Goal: Information Seeking & Learning: Find specific fact

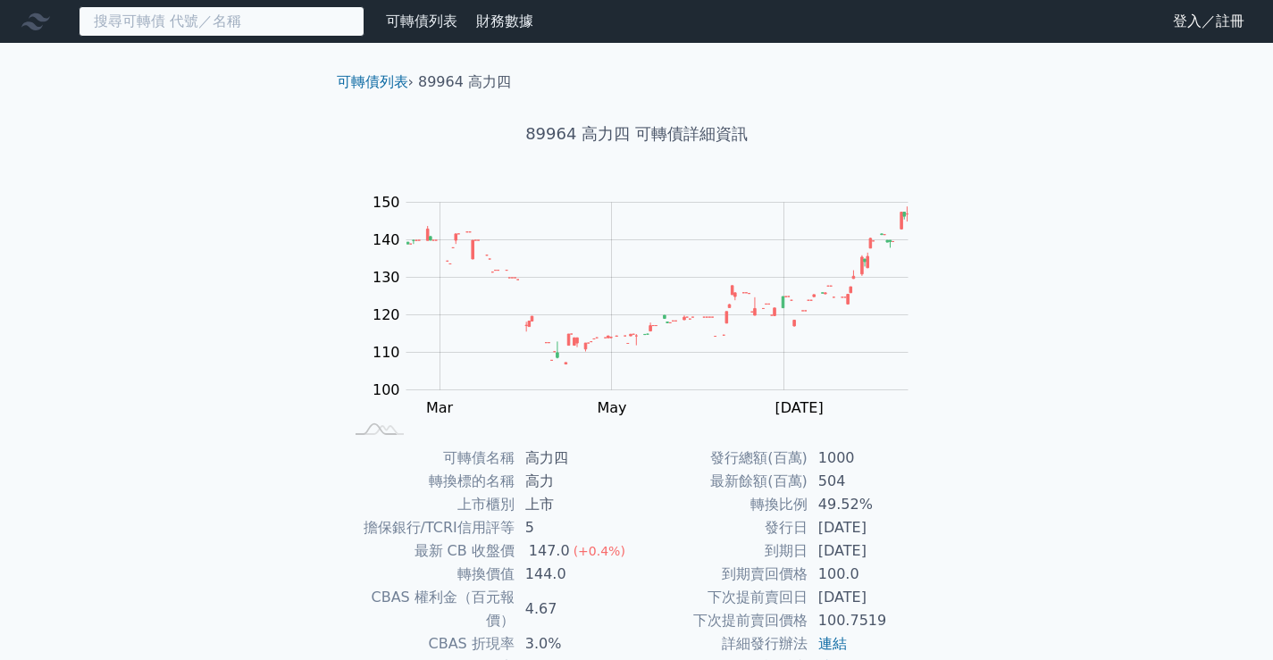
click at [237, 24] on input at bounding box center [222, 21] width 286 height 30
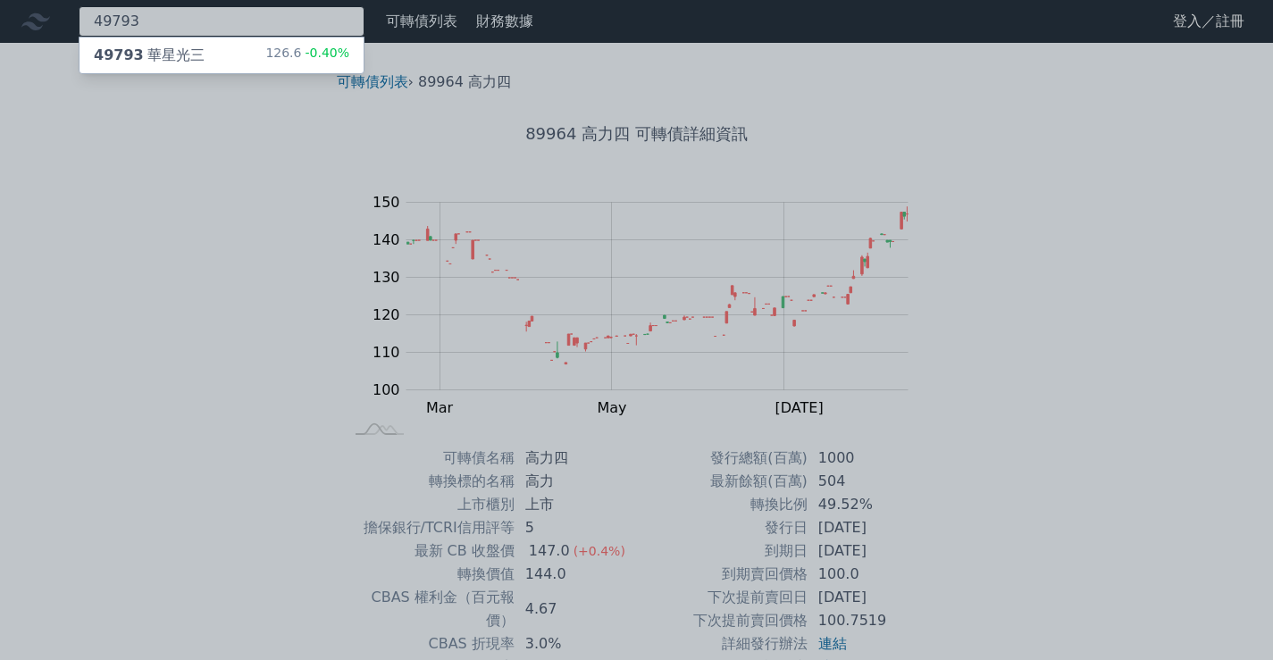
type input "49793"
click at [223, 49] on div "49793 華星光三 126.6 -0.40%" at bounding box center [221, 56] width 284 height 36
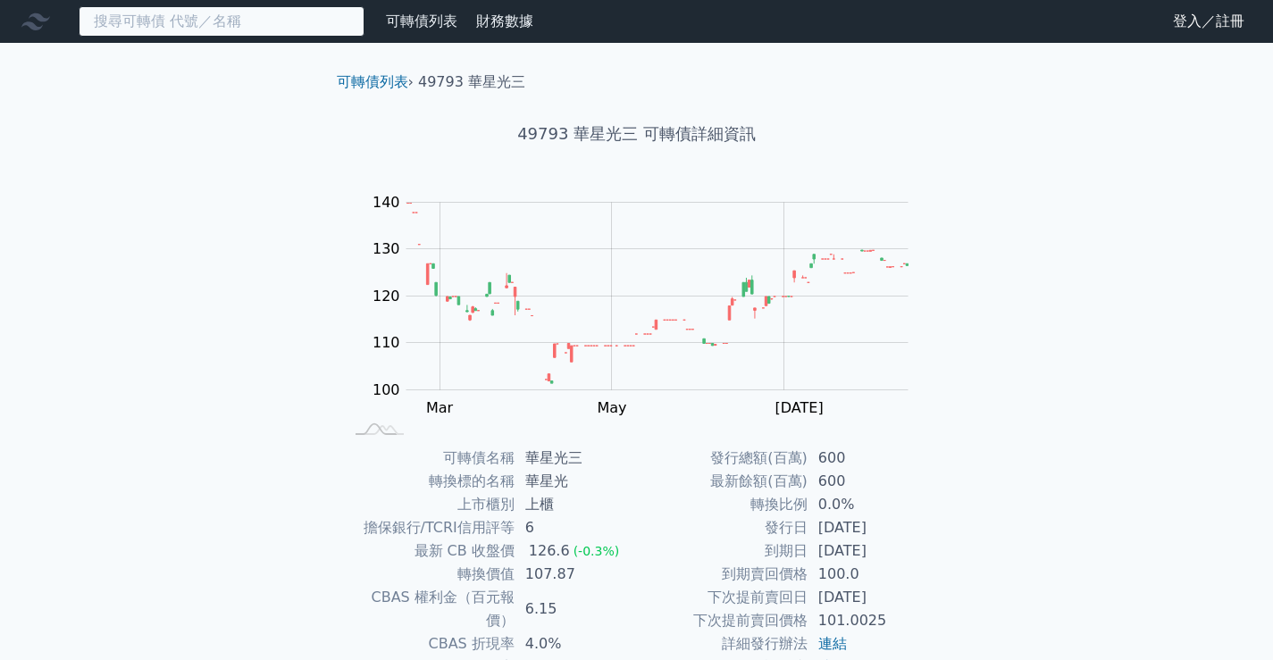
click at [220, 29] on input at bounding box center [222, 21] width 286 height 30
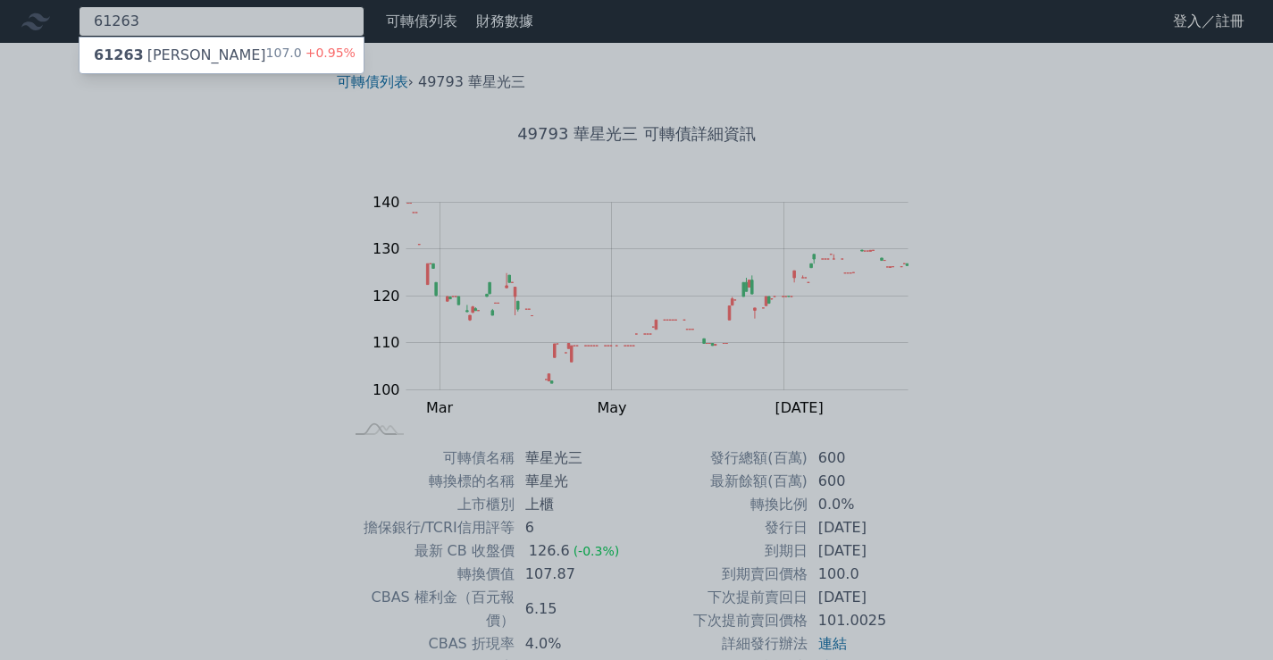
type input "61263"
click at [223, 54] on div "61263 信音三 107.0 +0.95%" at bounding box center [221, 56] width 284 height 36
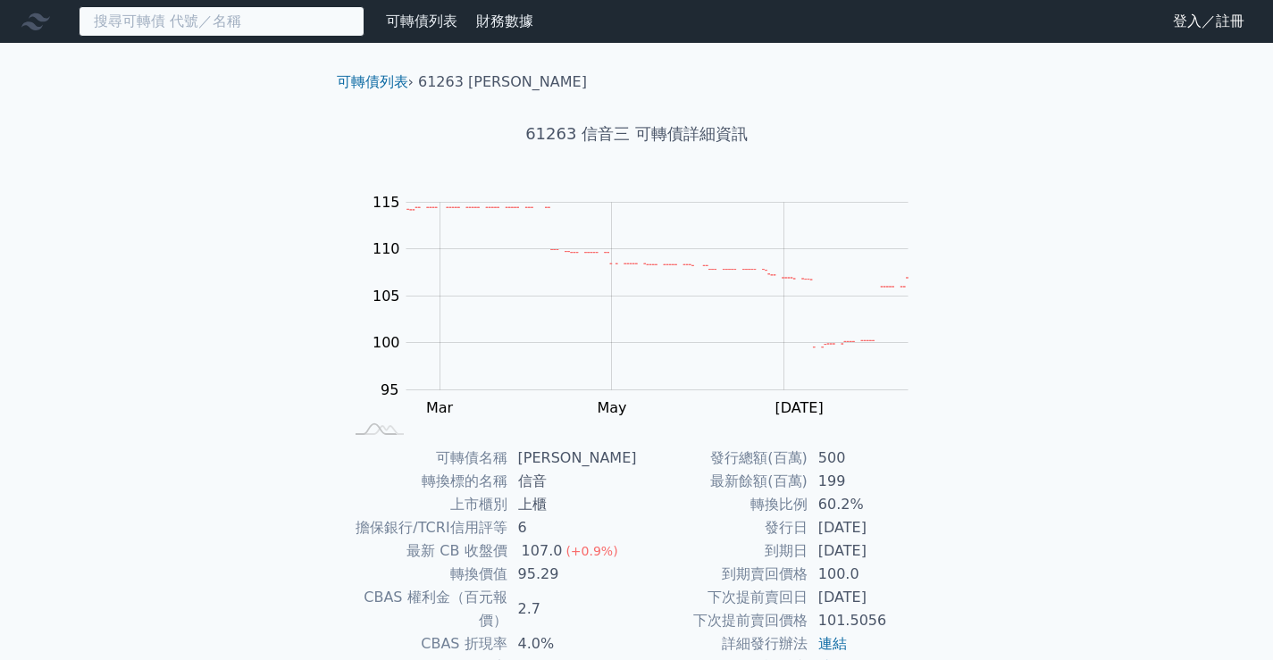
click at [213, 29] on input at bounding box center [222, 21] width 286 height 30
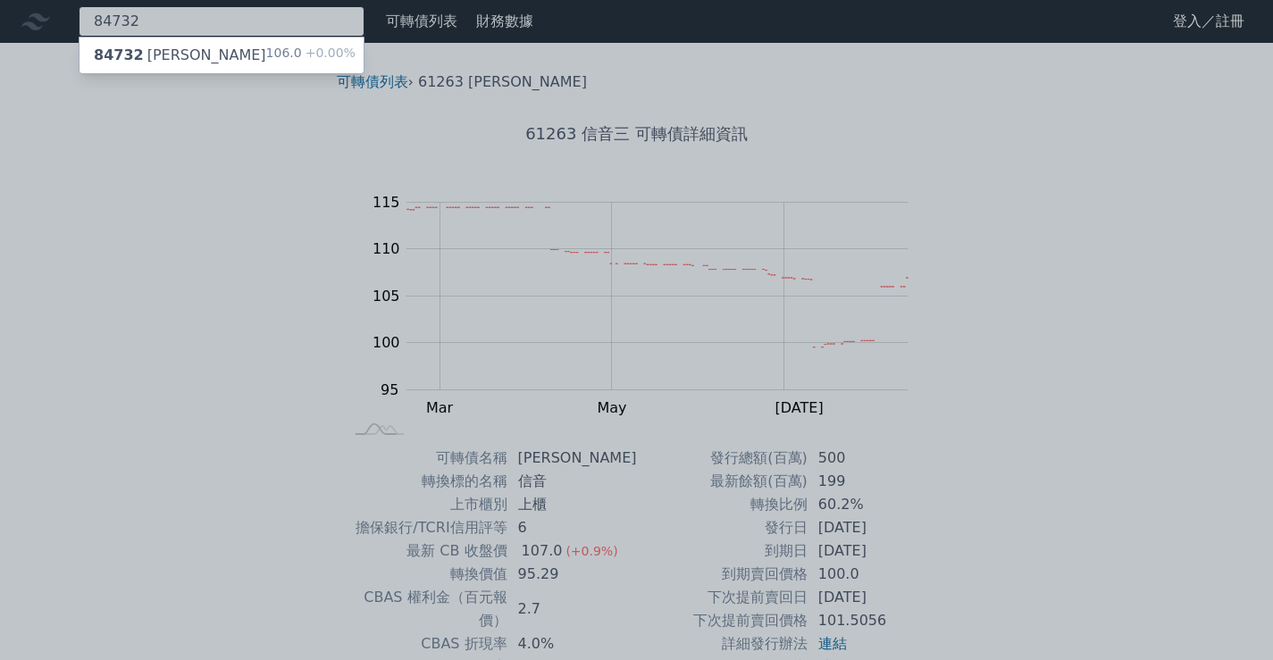
type input "84732"
click at [213, 56] on div "84732 山林水二 106.0 +0.00%" at bounding box center [221, 56] width 284 height 36
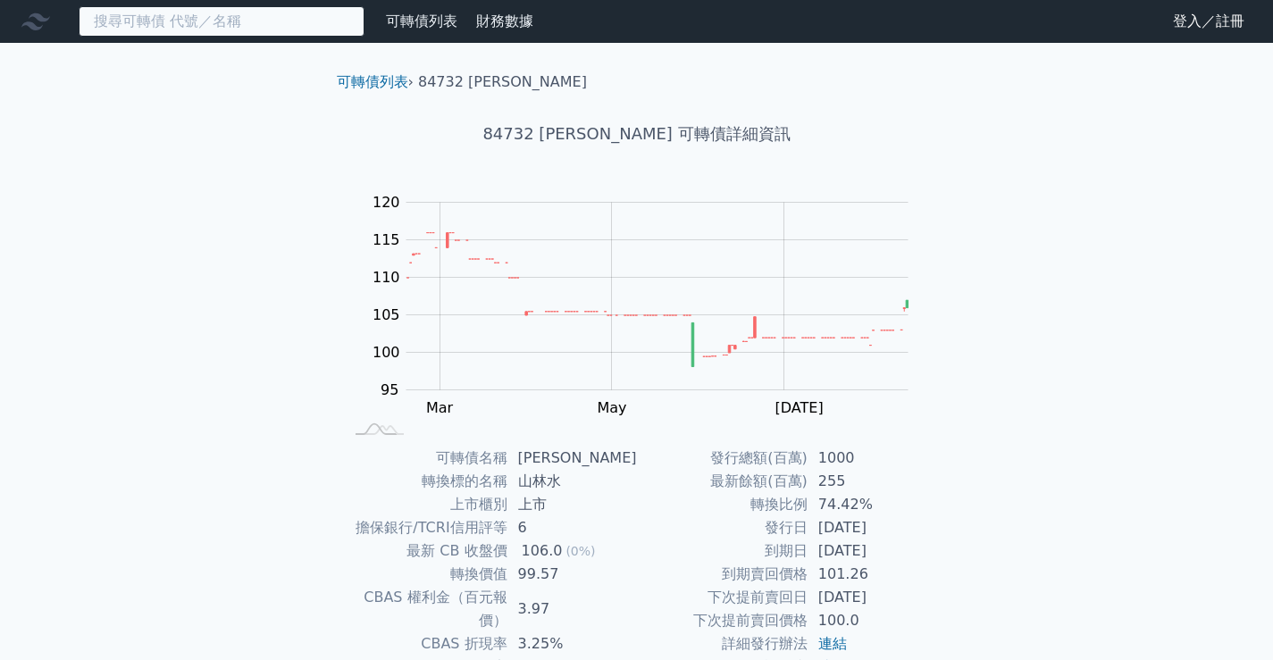
click at [204, 23] on input at bounding box center [222, 21] width 286 height 30
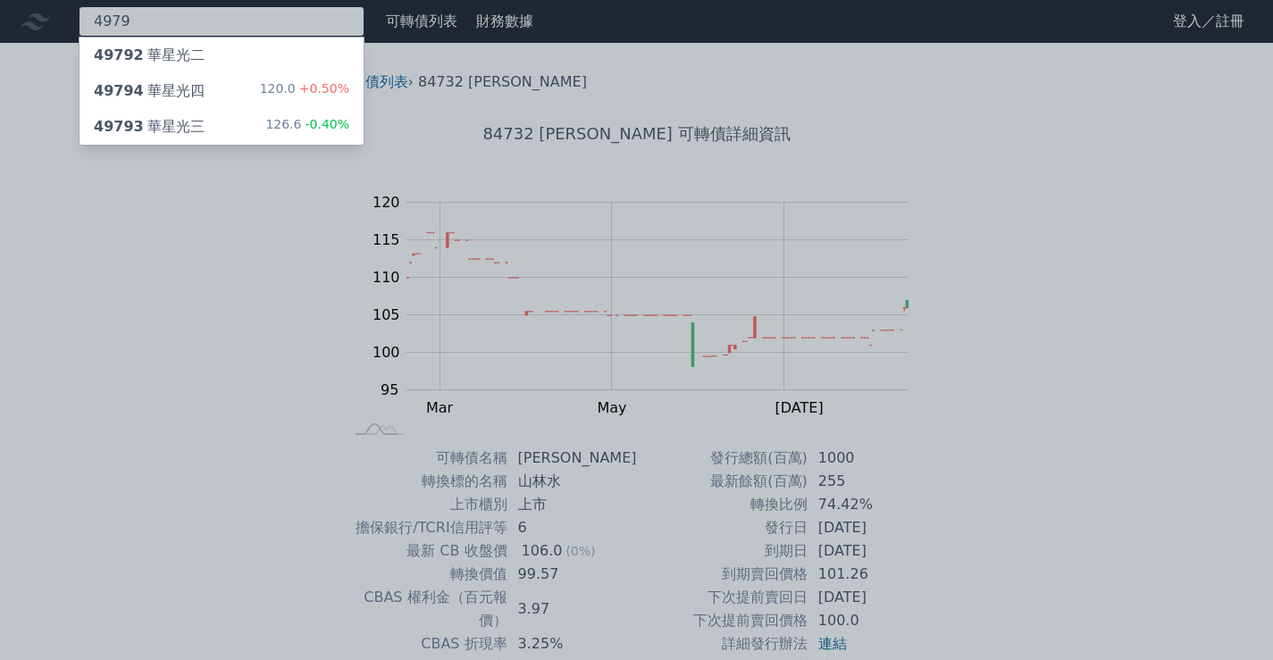
type input "4979"
click at [186, 58] on div "49792 華星光二" at bounding box center [149, 55] width 111 height 21
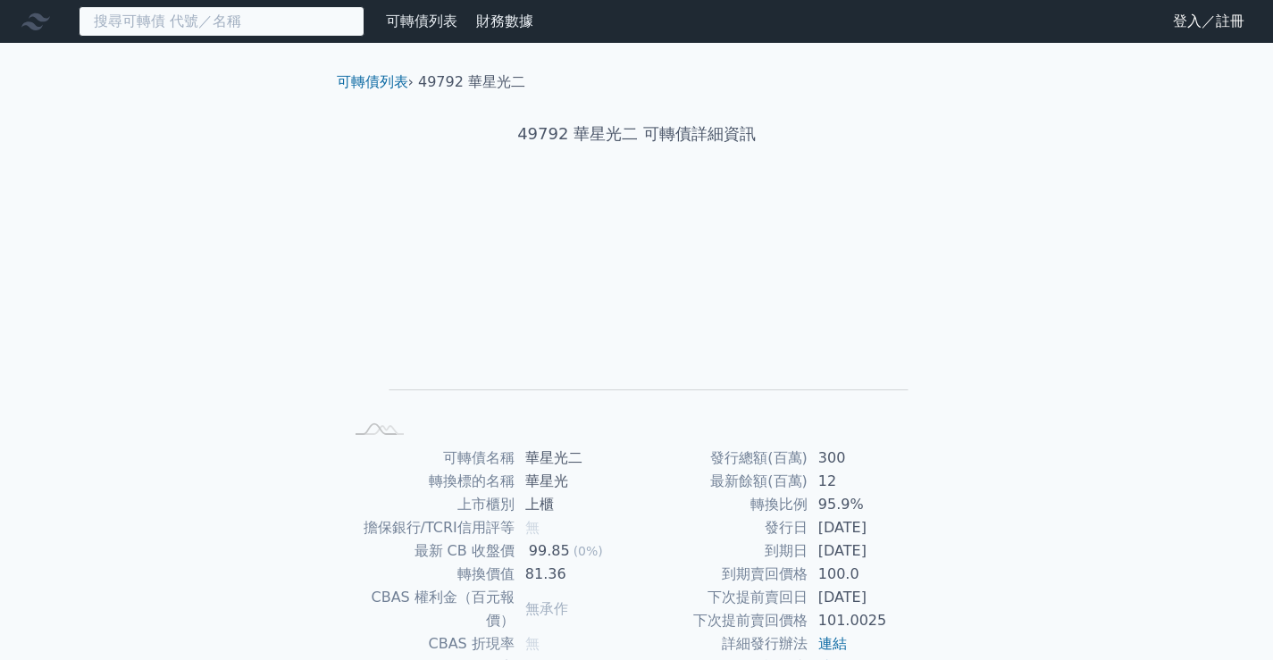
click at [146, 18] on input at bounding box center [222, 21] width 286 height 30
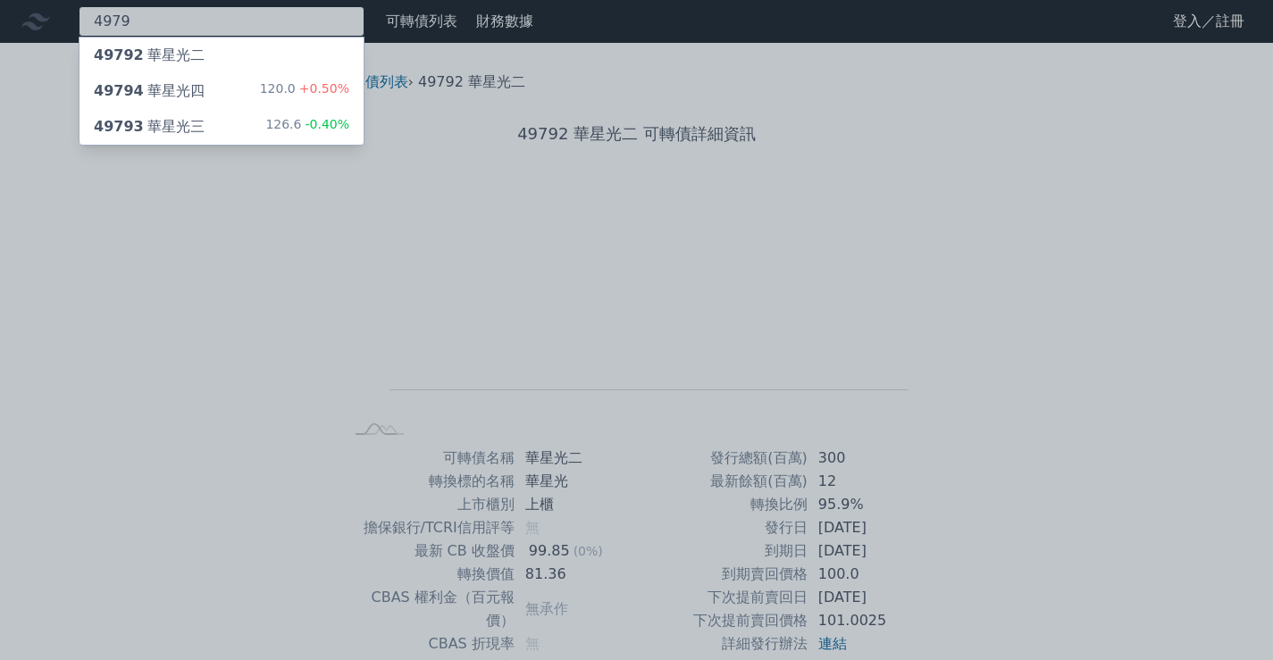
type input "4979"
click at [176, 83] on div "49794 華星光四" at bounding box center [149, 90] width 111 height 21
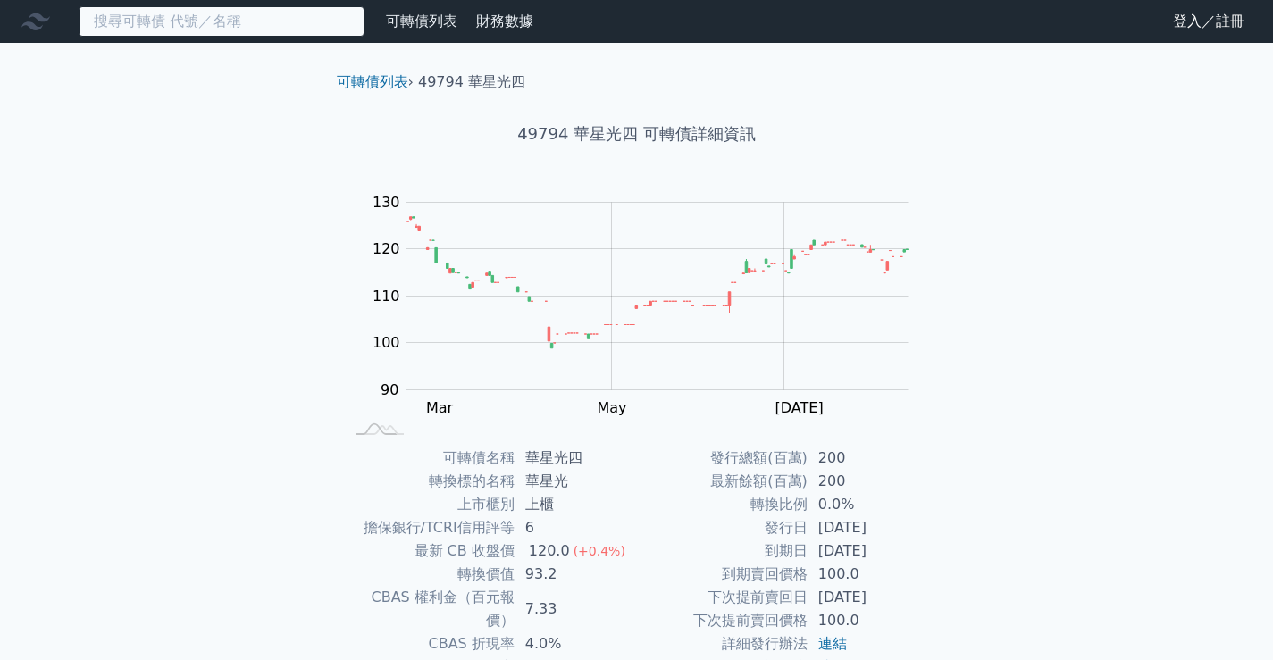
click at [177, 21] on input at bounding box center [222, 21] width 286 height 30
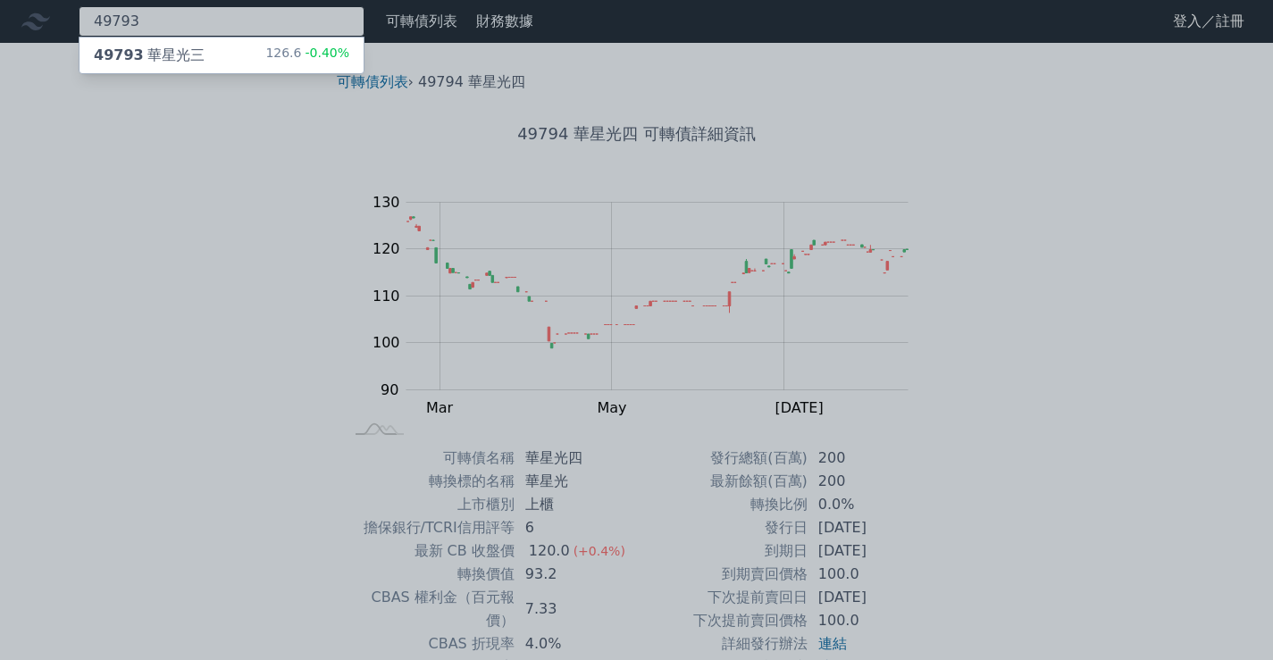
type input "49793"
click at [179, 53] on div "49793 華星光三" at bounding box center [149, 55] width 111 height 21
